Goal: Find specific page/section: Find specific page/section

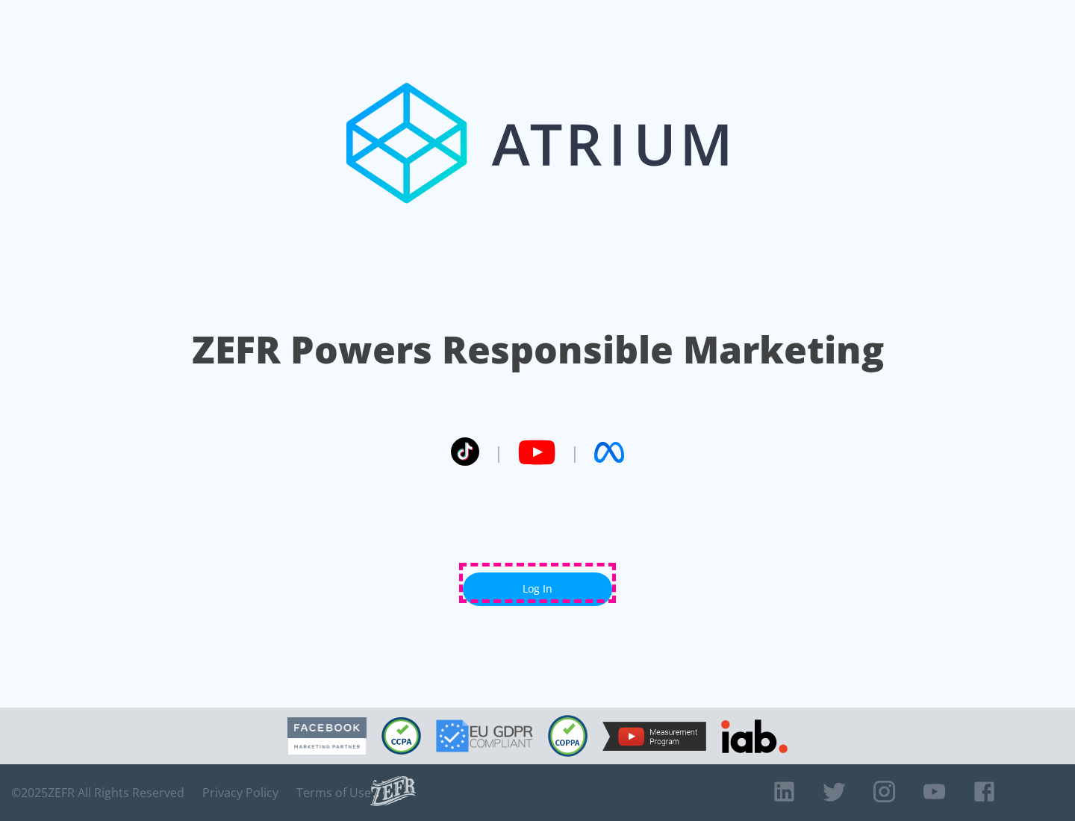
click at [538, 583] on link "Log In" at bounding box center [537, 590] width 149 height 34
